Goal: Transaction & Acquisition: Purchase product/service

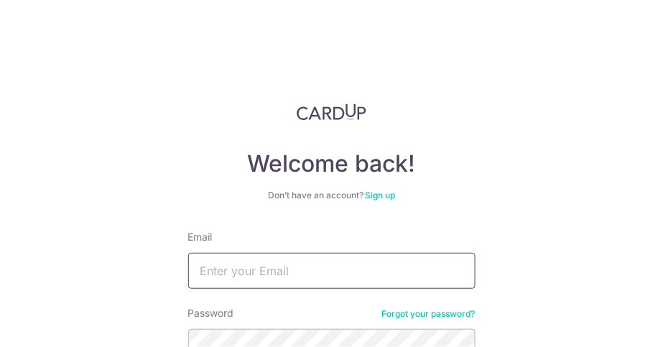
drag, startPoint x: 0, startPoint y: 0, endPoint x: 279, endPoint y: 270, distance: 387.9
click at [279, 270] on input "Email" at bounding box center [332, 271] width 288 height 36
type input "irene.tham@yahoo.com.sg"
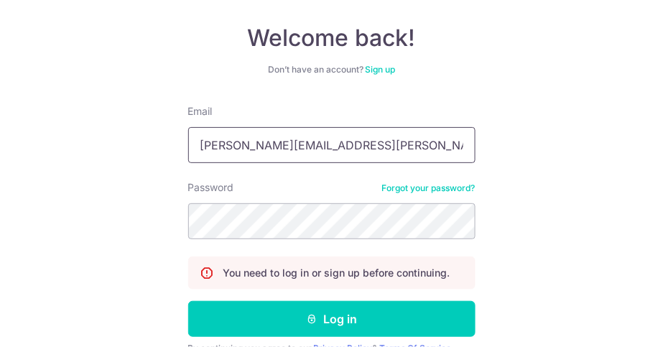
scroll to position [137, 0]
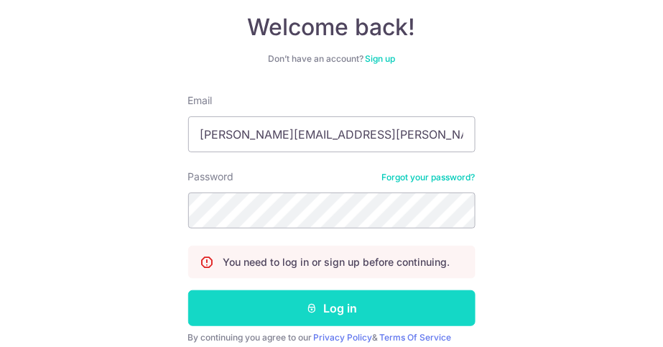
click at [349, 308] on button "Log in" at bounding box center [332, 308] width 288 height 36
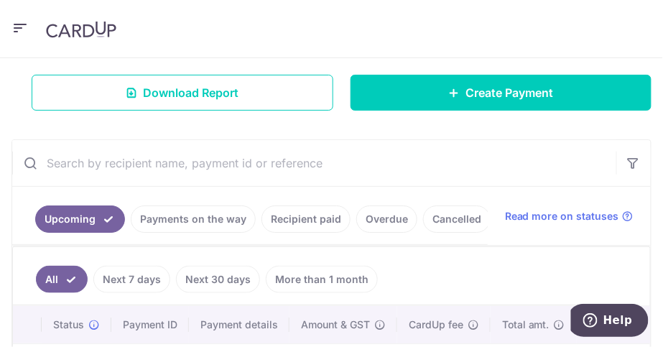
scroll to position [232, 0]
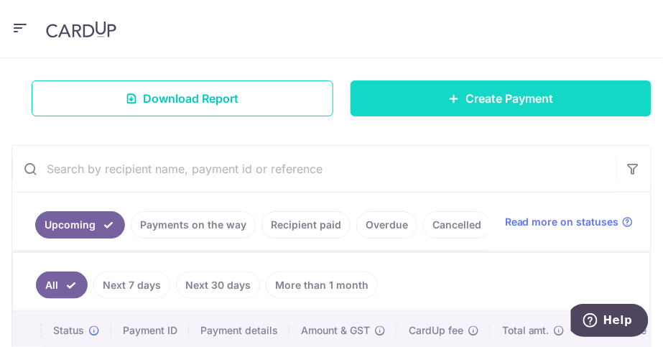
click at [488, 101] on span "Create Payment" at bounding box center [510, 98] width 88 height 17
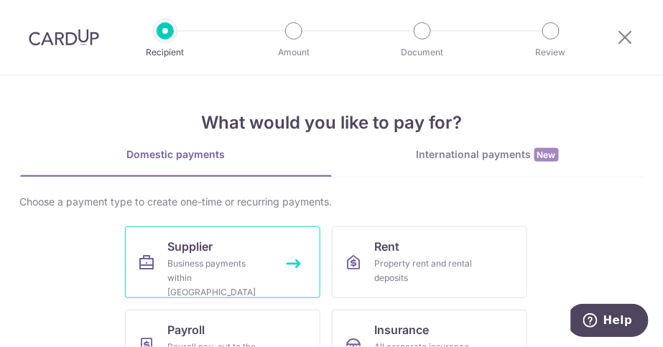
click at [275, 276] on link "Supplier Business payments within Singapore" at bounding box center [223, 262] width 196 height 72
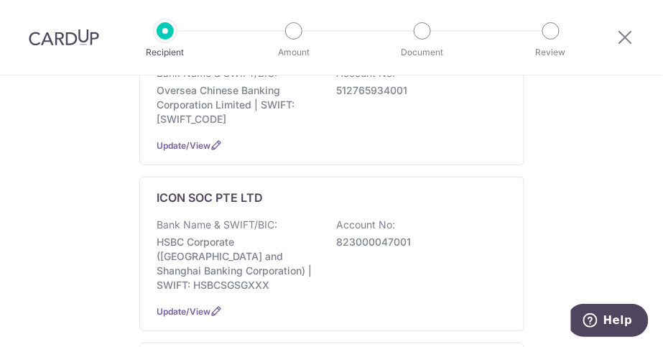
scroll to position [377, 0]
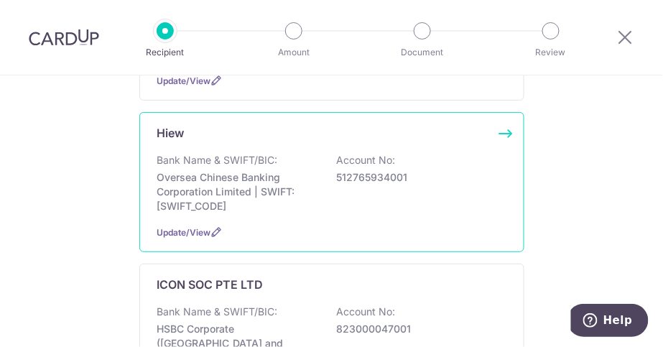
click at [284, 153] on div "Bank Name & SWIFT/BIC: Oversea Chinese Banking Corporation Limited | SWIFT: OCB…" at bounding box center [331, 183] width 349 height 60
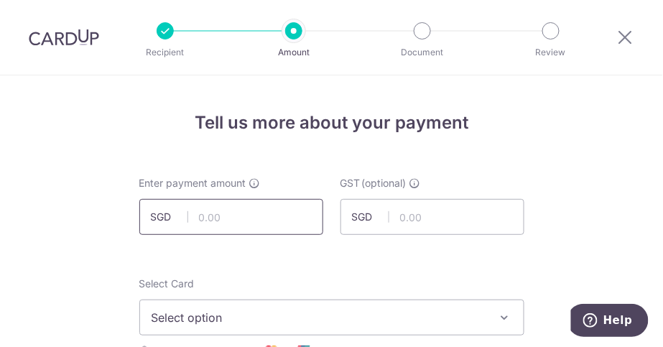
click at [206, 212] on input "text" at bounding box center [231, 217] width 184 height 36
type input "109.00"
type input "0.00"
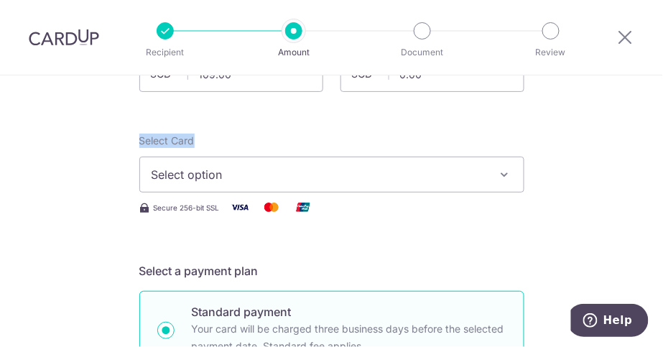
scroll to position [150, 0]
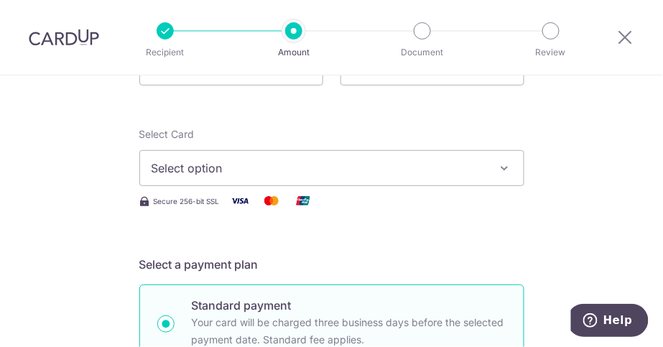
click at [210, 198] on span "Secure 256-bit SSL" at bounding box center [187, 202] width 66 height 12
click at [367, 175] on span "Select option" at bounding box center [319, 168] width 335 height 17
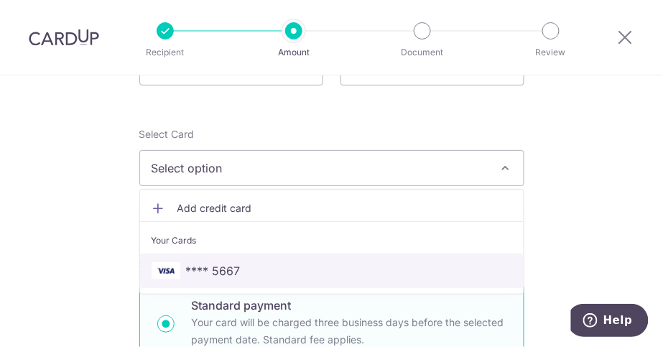
click at [290, 264] on span "**** 5667" at bounding box center [332, 270] width 361 height 17
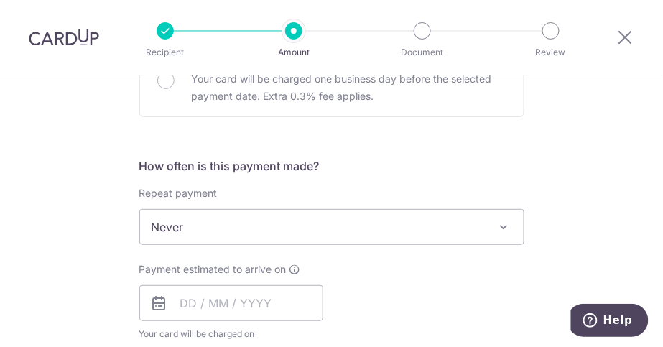
scroll to position [574, 0]
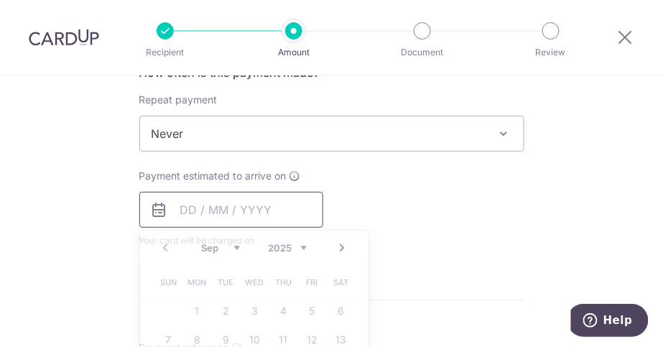
click at [173, 207] on input "text" at bounding box center [231, 210] width 184 height 36
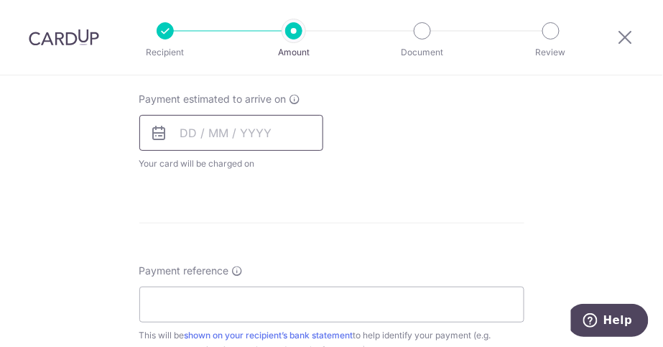
click at [180, 134] on input "text" at bounding box center [231, 133] width 184 height 36
click at [180, 130] on input "text" at bounding box center [231, 133] width 184 height 36
click at [155, 134] on icon at bounding box center [159, 132] width 17 height 17
click at [185, 133] on input "text" at bounding box center [231, 133] width 184 height 36
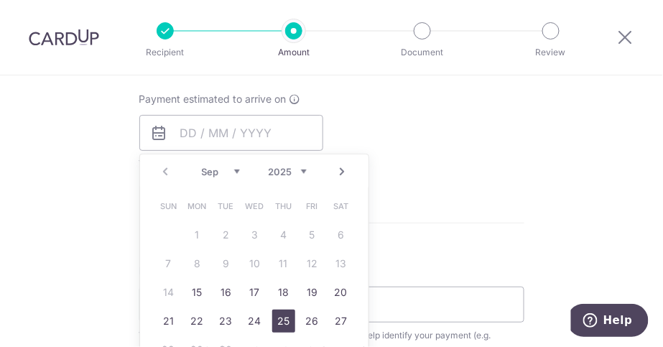
click at [285, 321] on link "25" at bounding box center [283, 321] width 23 height 23
type input "25/09/2025"
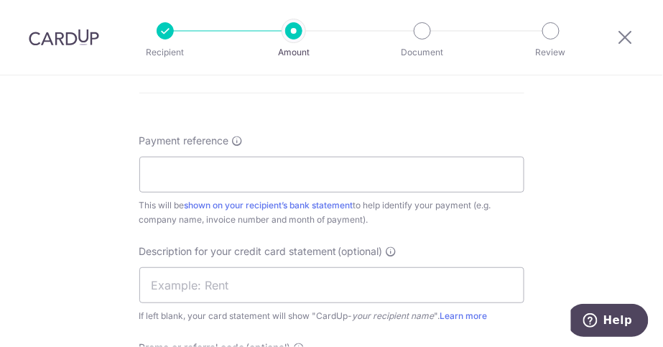
scroll to position [847, 0]
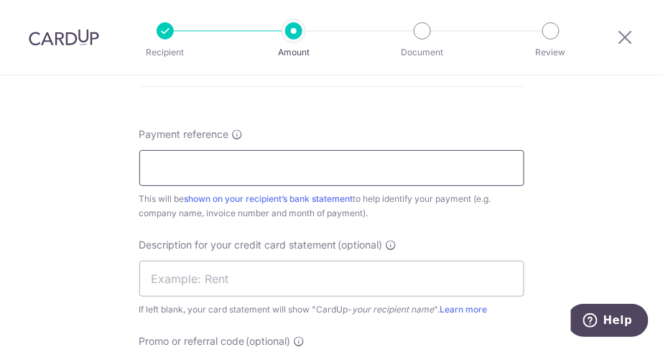
click at [194, 167] on input "Payment reference" at bounding box center [331, 168] width 385 height 36
type input "Icon Invoice GE27486"
type input "Icon GE27486"
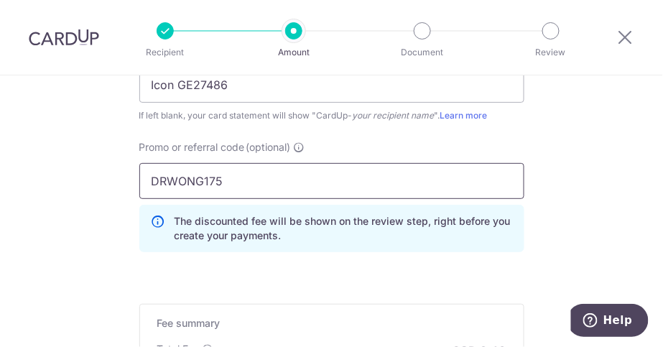
scroll to position [990, 0]
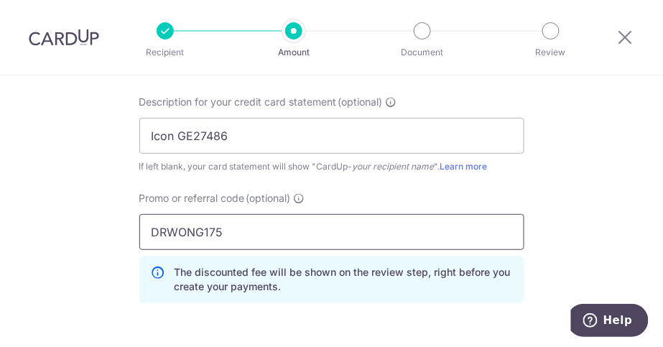
click at [234, 226] on input "DRWONG175" at bounding box center [331, 232] width 385 height 36
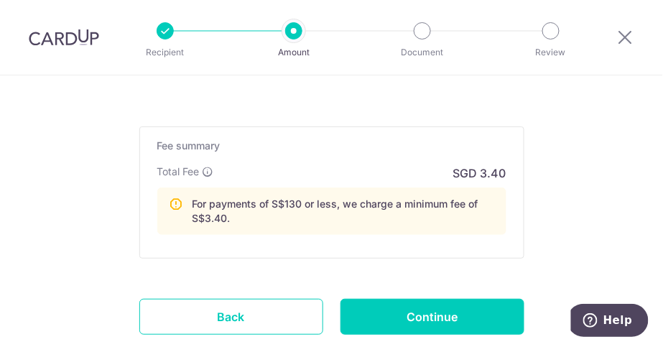
scroll to position [1225, 0]
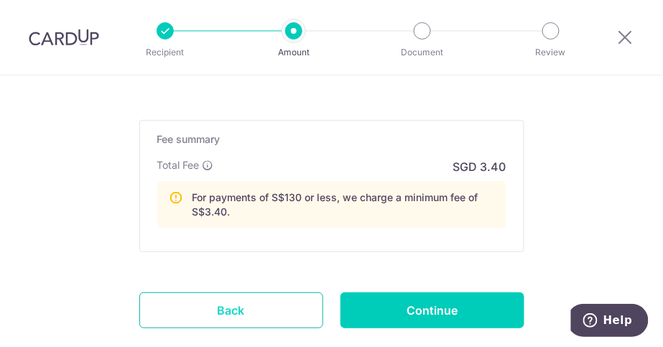
type input "DRWONG170"
click at [275, 318] on link "Back" at bounding box center [231, 311] width 184 height 36
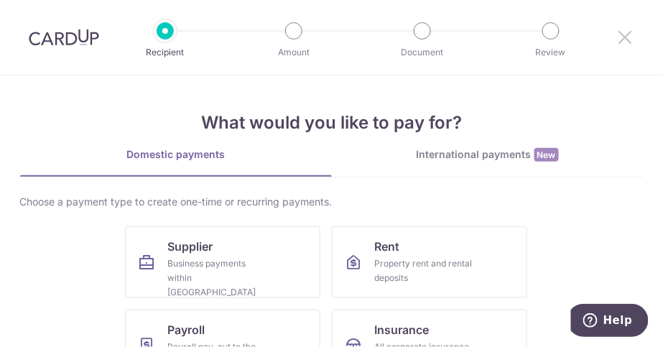
click at [628, 32] on icon at bounding box center [625, 37] width 17 height 18
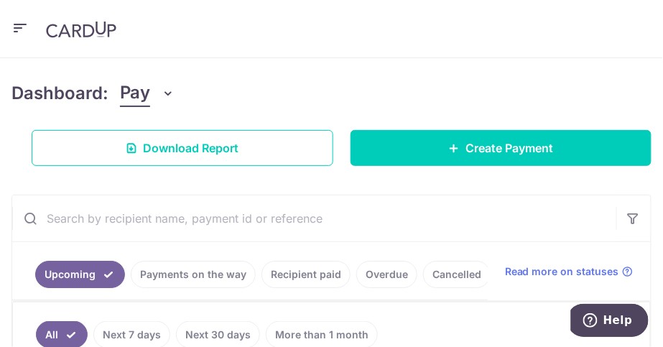
scroll to position [219, 0]
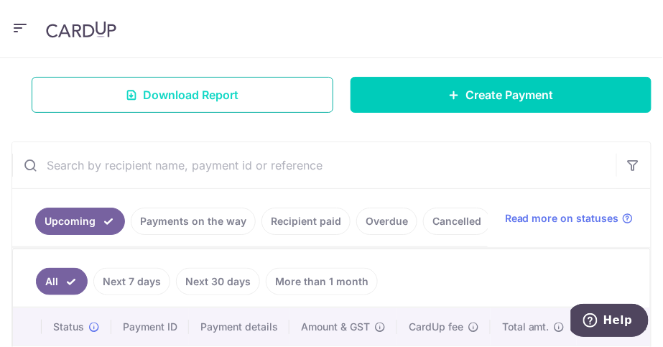
click at [154, 97] on span "Download Report" at bounding box center [191, 94] width 96 height 17
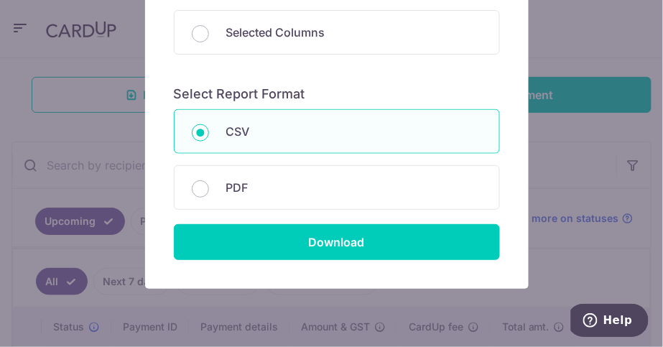
scroll to position [250, 0]
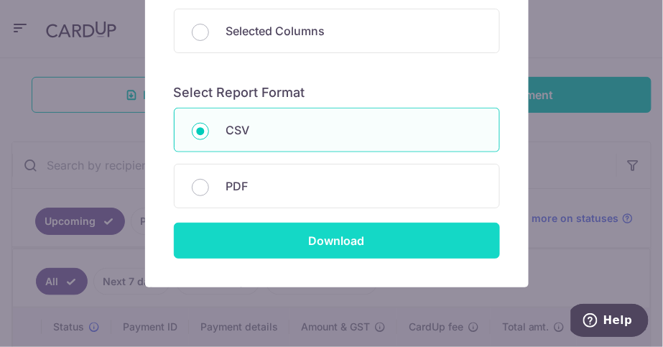
click at [350, 241] on input "Download" at bounding box center [337, 241] width 326 height 36
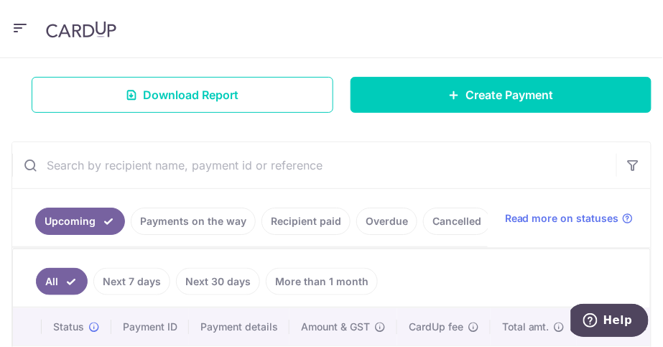
click at [17, 21] on icon "button" at bounding box center [20, 28] width 17 height 18
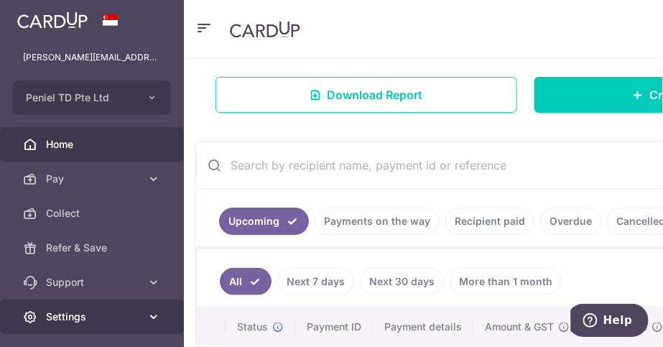
click at [80, 317] on span "Settings" at bounding box center [93, 317] width 95 height 14
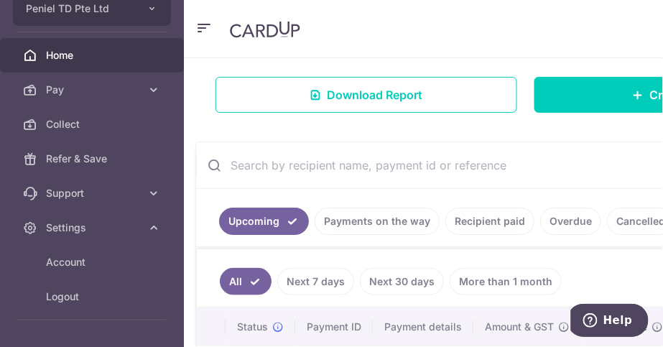
scroll to position [132, 0]
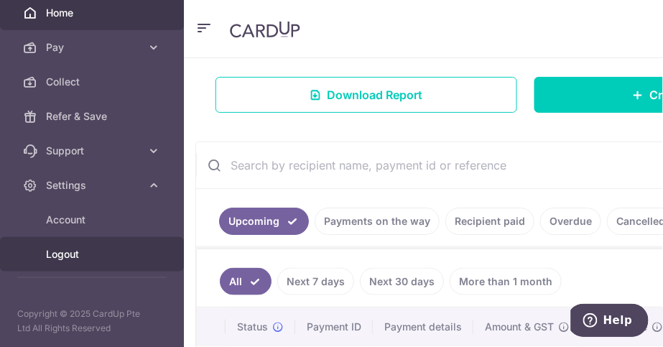
click at [55, 257] on span "Logout" at bounding box center [93, 254] width 95 height 14
